Goal: Find specific page/section: Find specific page/section

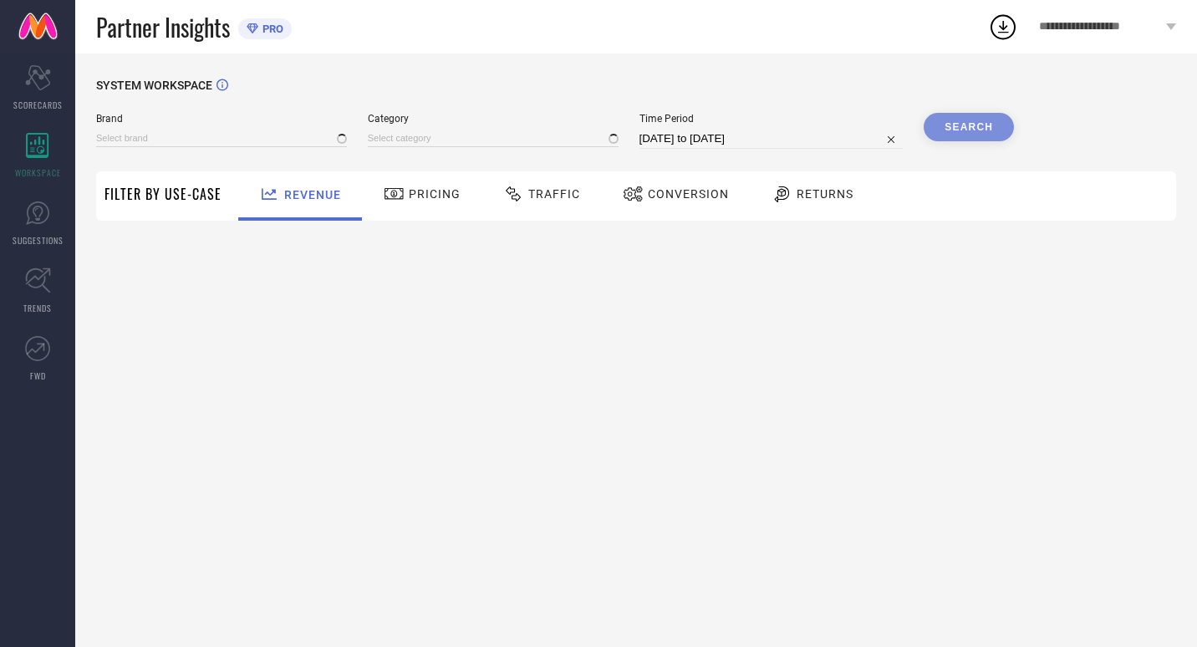
type input "MIRAGGIO"
type input "All"
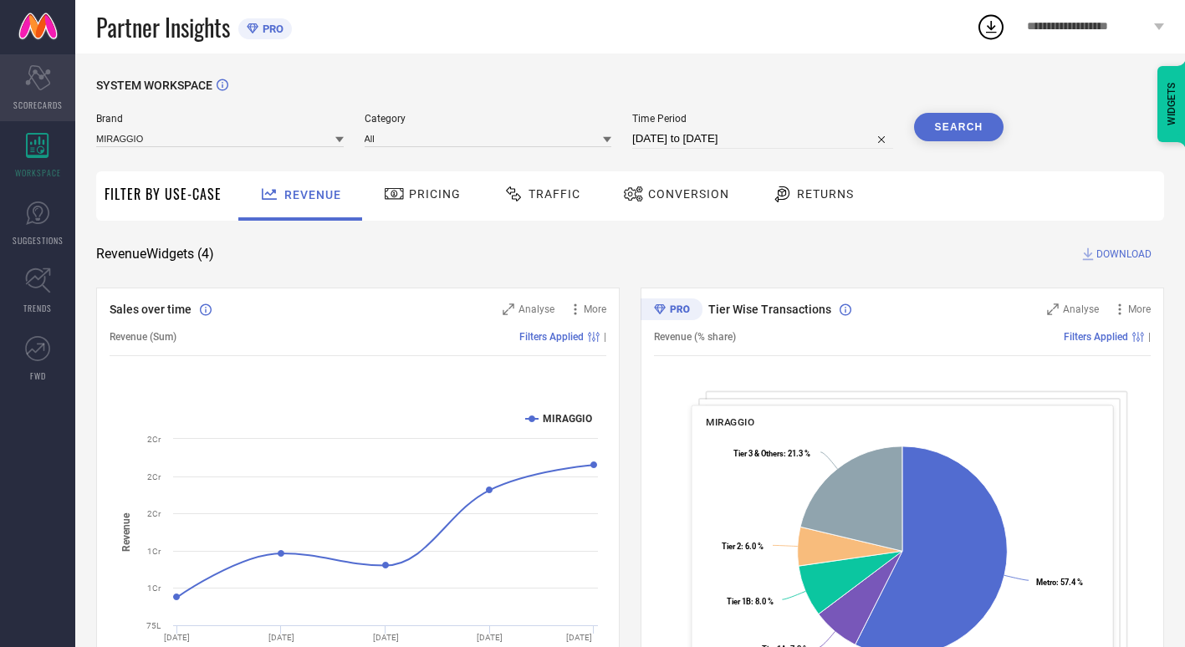
click at [34, 96] on div "Scorecard SCORECARDS" at bounding box center [37, 87] width 75 height 67
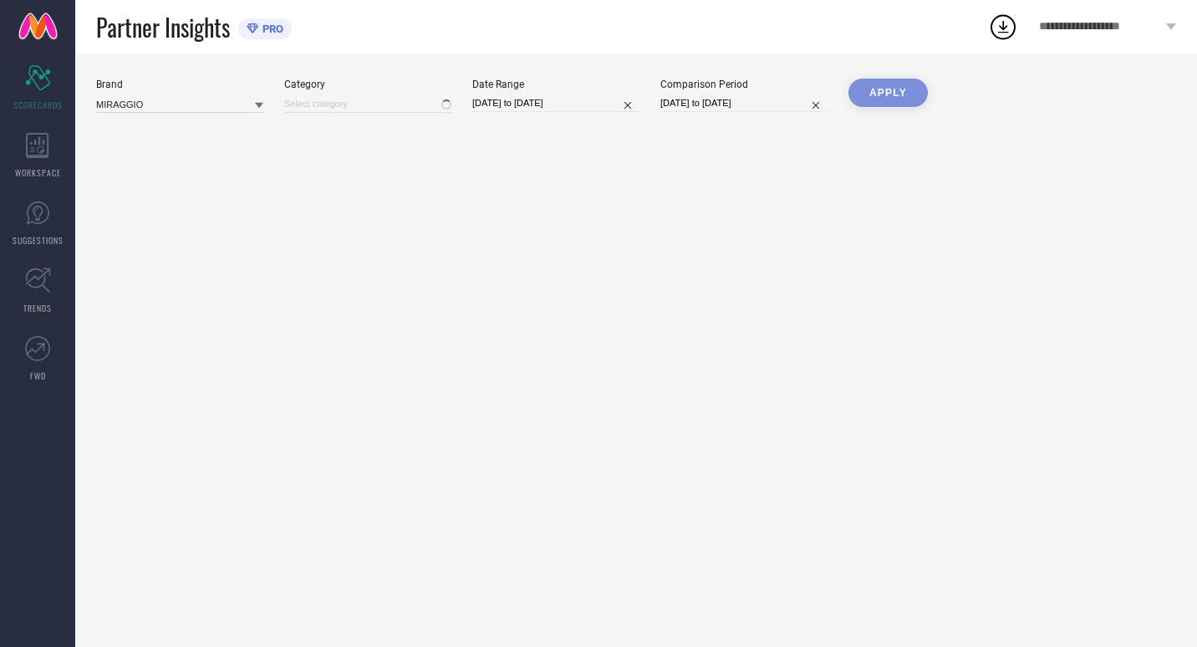
type input "All"
